Goal: Task Accomplishment & Management: Manage account settings

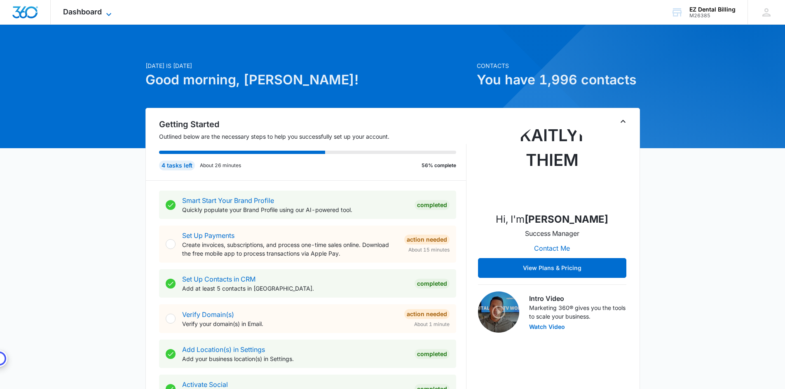
click at [95, 9] on span "Dashboard" at bounding box center [82, 11] width 39 height 9
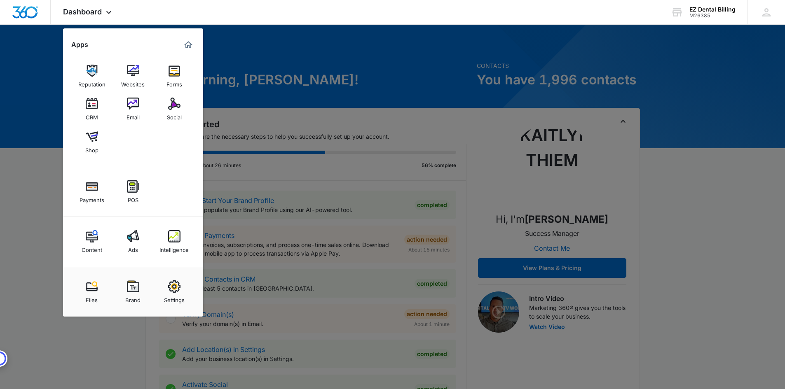
drag, startPoint x: 738, startPoint y: 180, endPoint x: 746, endPoint y: 161, distance: 20.3
click at [738, 180] on div at bounding box center [392, 194] width 785 height 389
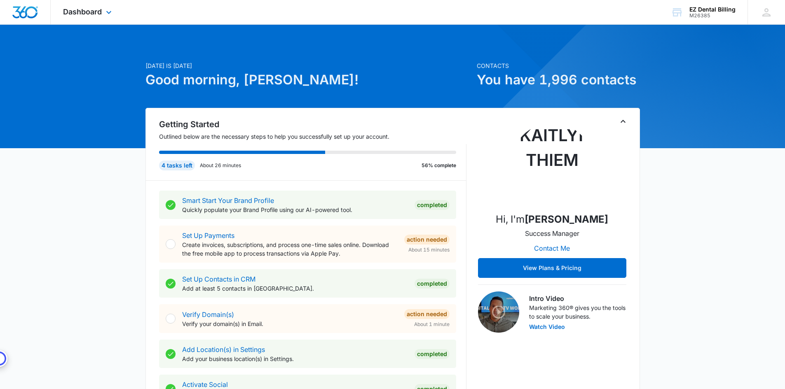
click at [33, 9] on img "Dashboard" at bounding box center [25, 12] width 26 height 12
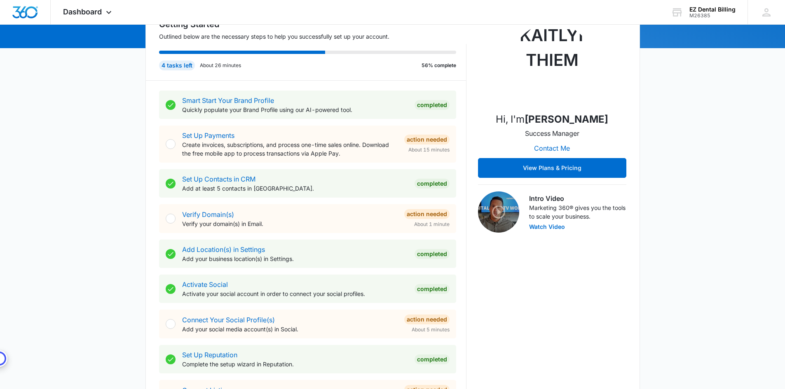
scroll to position [124, 0]
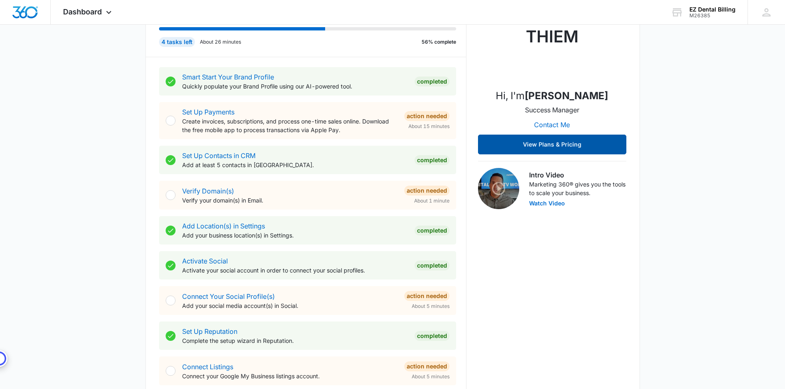
click at [581, 145] on button "View Plans & Pricing" at bounding box center [552, 145] width 148 height 20
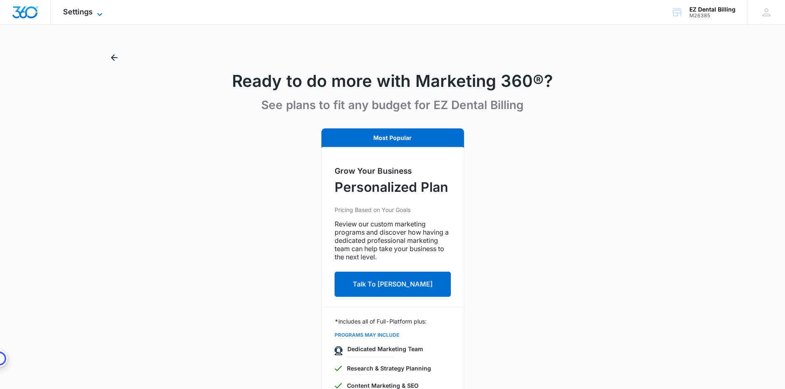
click at [92, 16] on span "Settings" at bounding box center [78, 11] width 30 height 9
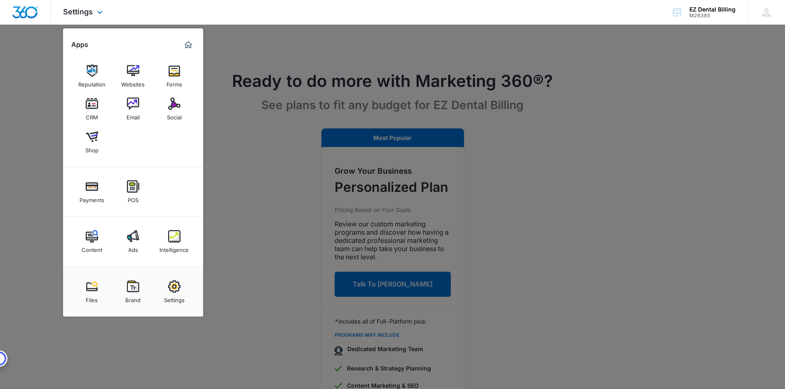
click at [28, 16] on img "Dashboard" at bounding box center [25, 12] width 26 height 12
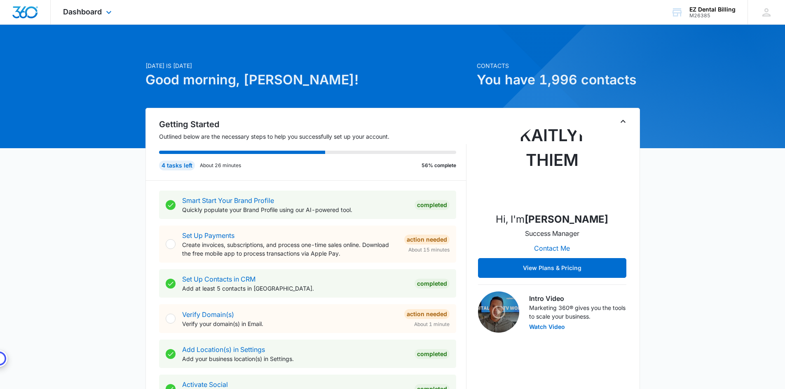
click at [42, 17] on div at bounding box center [25, 12] width 51 height 24
click at [106, 9] on div "Dashboard Apps Reputation Websites Forms CRM Email Social Shop Payments POS Con…" at bounding box center [88, 12] width 75 height 24
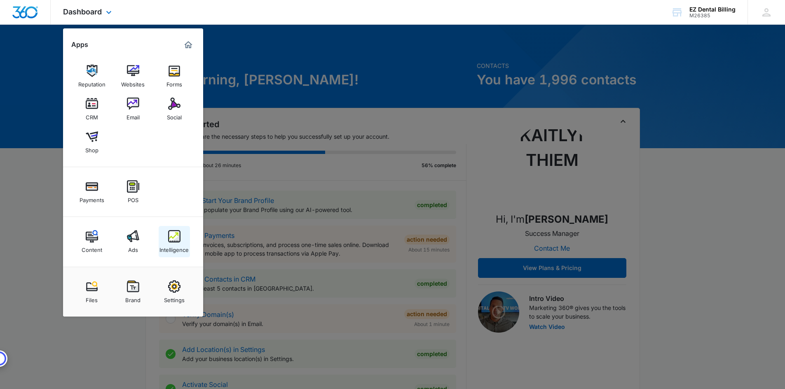
click at [168, 233] on img at bounding box center [174, 236] width 12 height 12
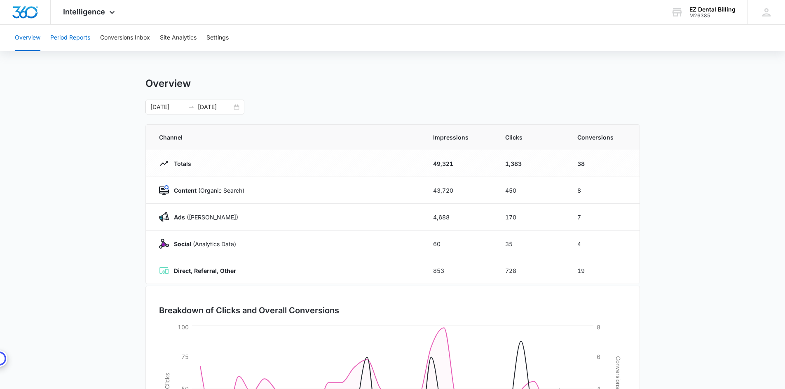
click at [87, 40] on button "Period Reports" at bounding box center [70, 38] width 40 height 26
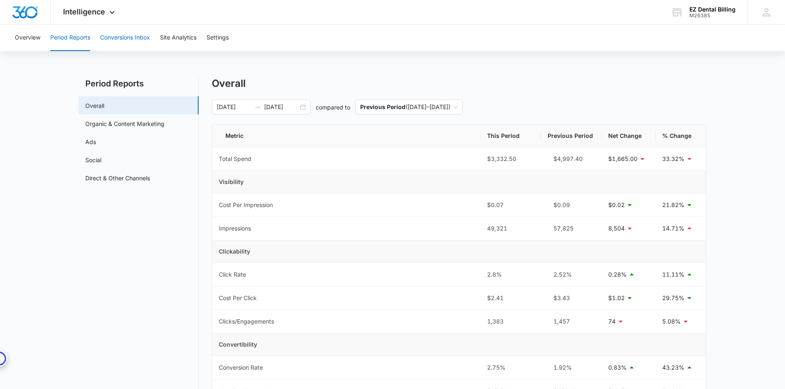
click at [120, 41] on button "Conversions Inbox" at bounding box center [125, 38] width 50 height 26
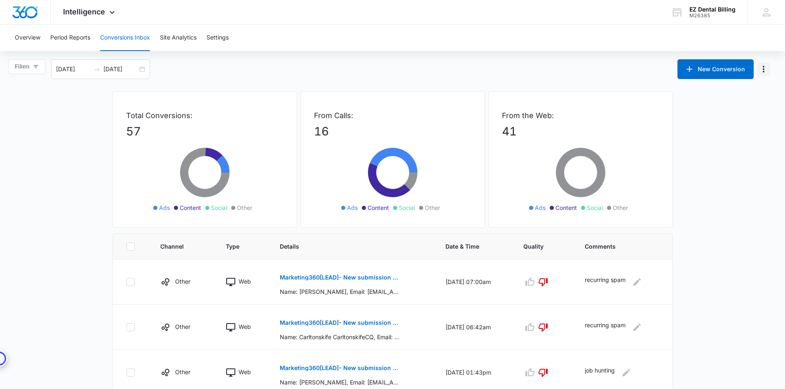
click at [767, 63] on button "Manage Numbers" at bounding box center [763, 69] width 13 height 13
click at [176, 31] on button "Site Analytics" at bounding box center [178, 38] width 37 height 26
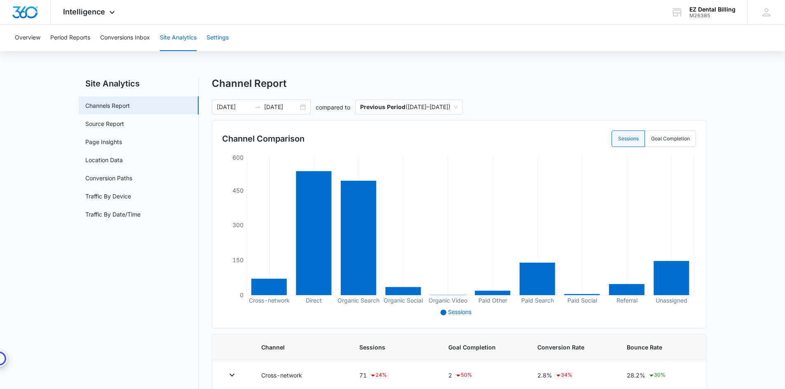
click at [224, 33] on button "Settings" at bounding box center [217, 38] width 22 height 26
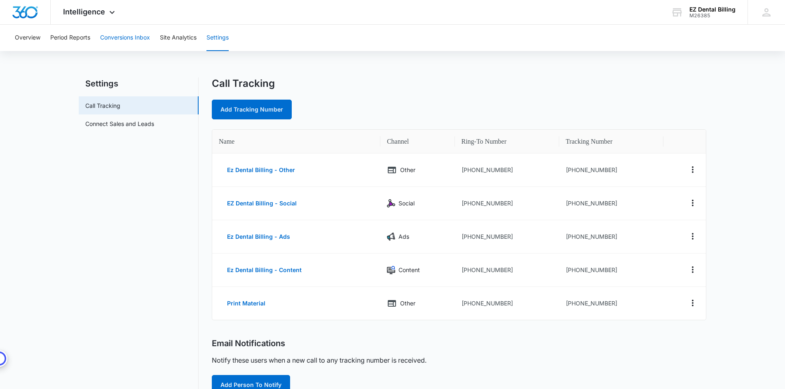
click at [124, 38] on button "Conversions Inbox" at bounding box center [125, 38] width 50 height 26
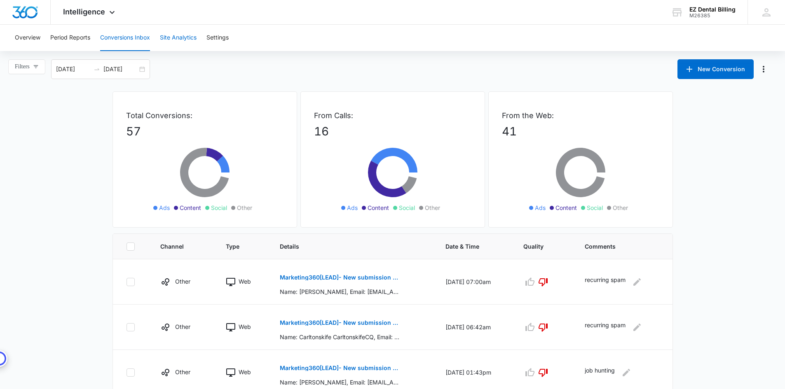
click at [171, 42] on button "Site Analytics" at bounding box center [178, 38] width 37 height 26
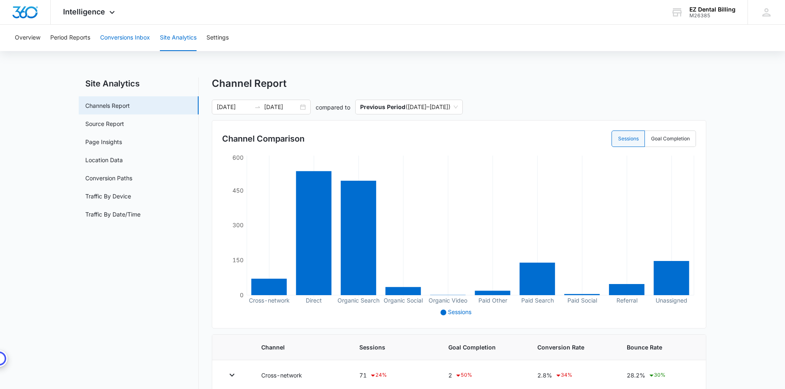
click at [128, 37] on button "Conversions Inbox" at bounding box center [125, 38] width 50 height 26
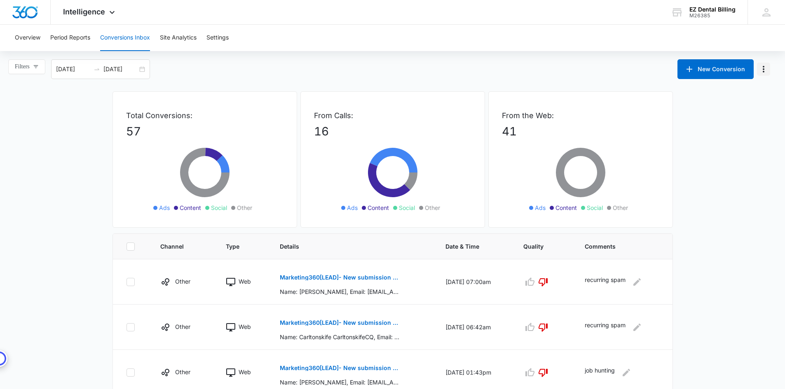
click at [766, 66] on icon "Manage Numbers" at bounding box center [763, 69] width 10 height 10
